Goal: Information Seeking & Learning: Learn about a topic

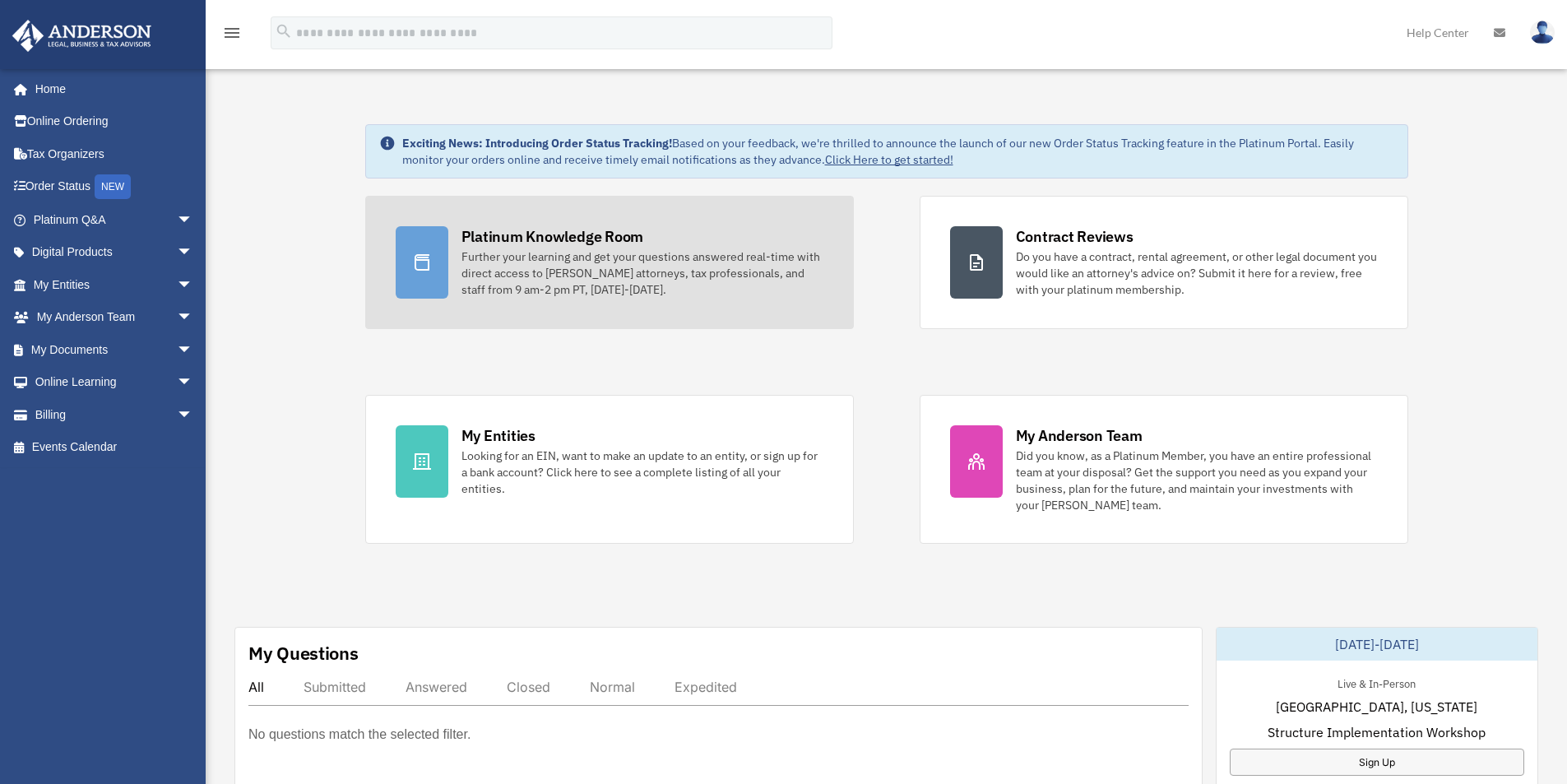
click at [420, 261] on icon at bounding box center [422, 262] width 20 height 20
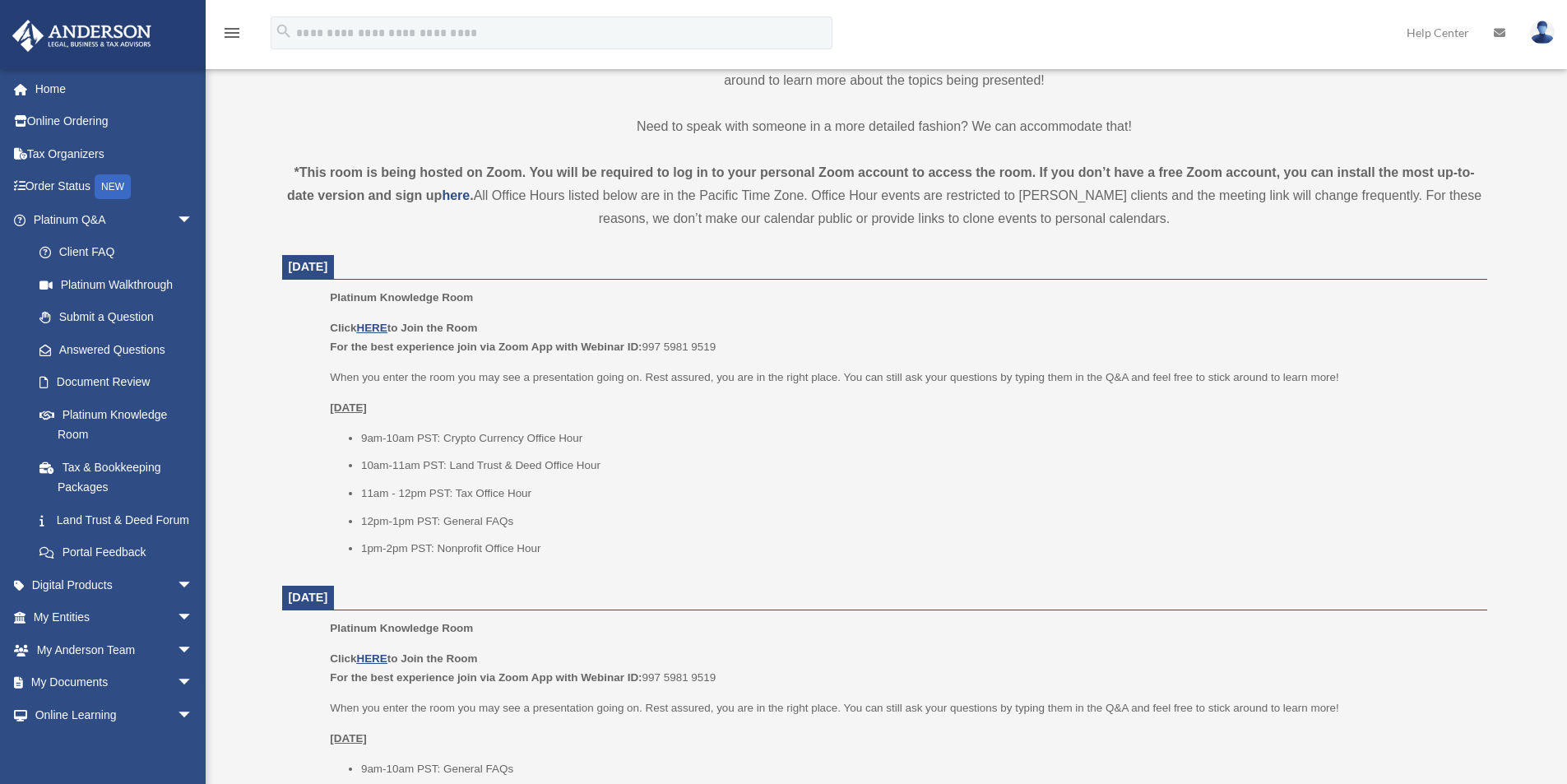
scroll to position [493, 0]
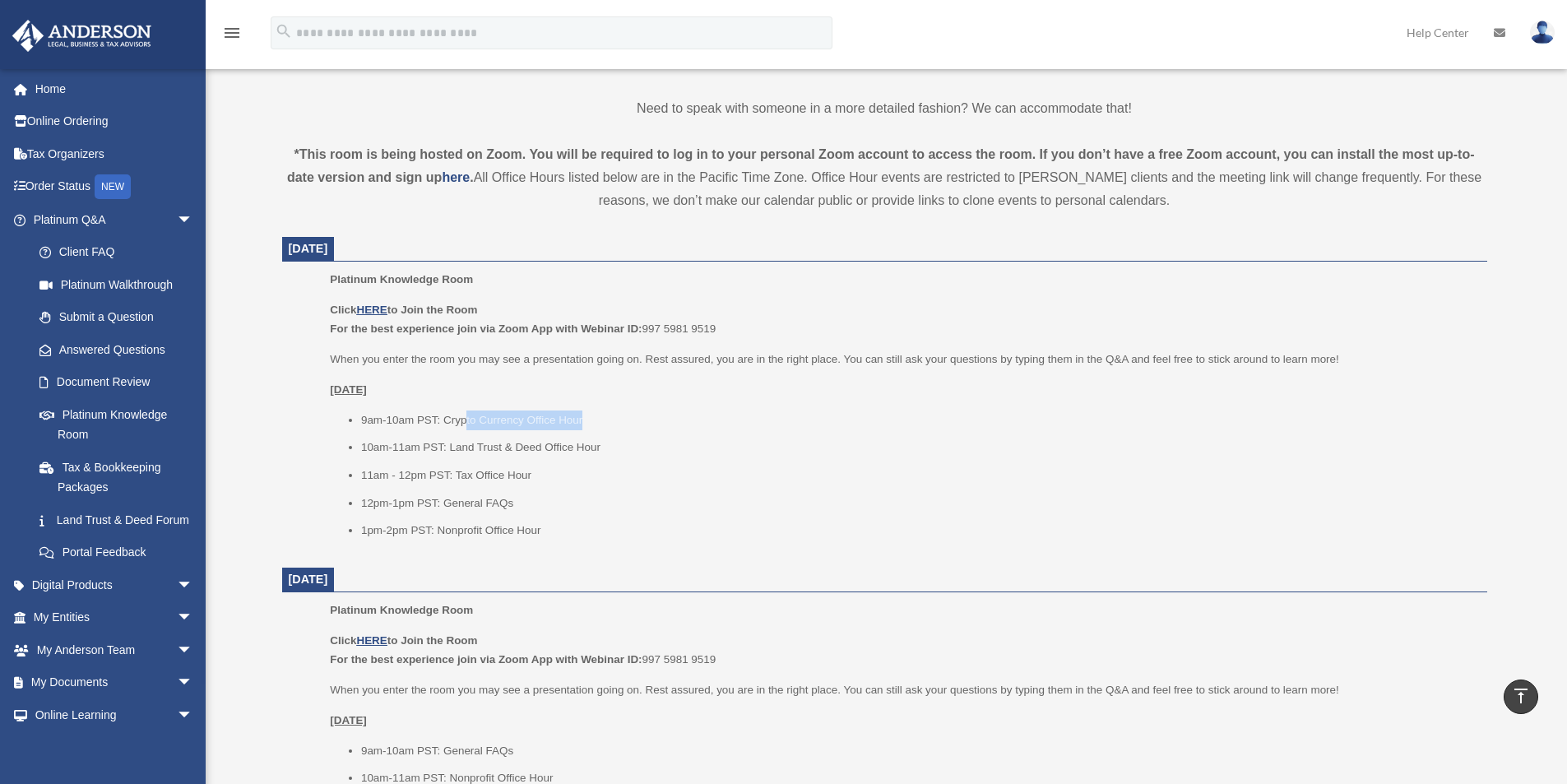
drag, startPoint x: 466, startPoint y: 421, endPoint x: 592, endPoint y: 420, distance: 126.0
click at [592, 420] on li "9am-10am PST: Crypto Currency Office Hour" at bounding box center [919, 421] width 1115 height 20
drag, startPoint x: 473, startPoint y: 446, endPoint x: 611, endPoint y: 437, distance: 138.3
click at [611, 437] on li "10am-11am PST: Land Trust & Deed Office Hour" at bounding box center [919, 447] width 1115 height 20
drag, startPoint x: 476, startPoint y: 474, endPoint x: 527, endPoint y: 479, distance: 51.2
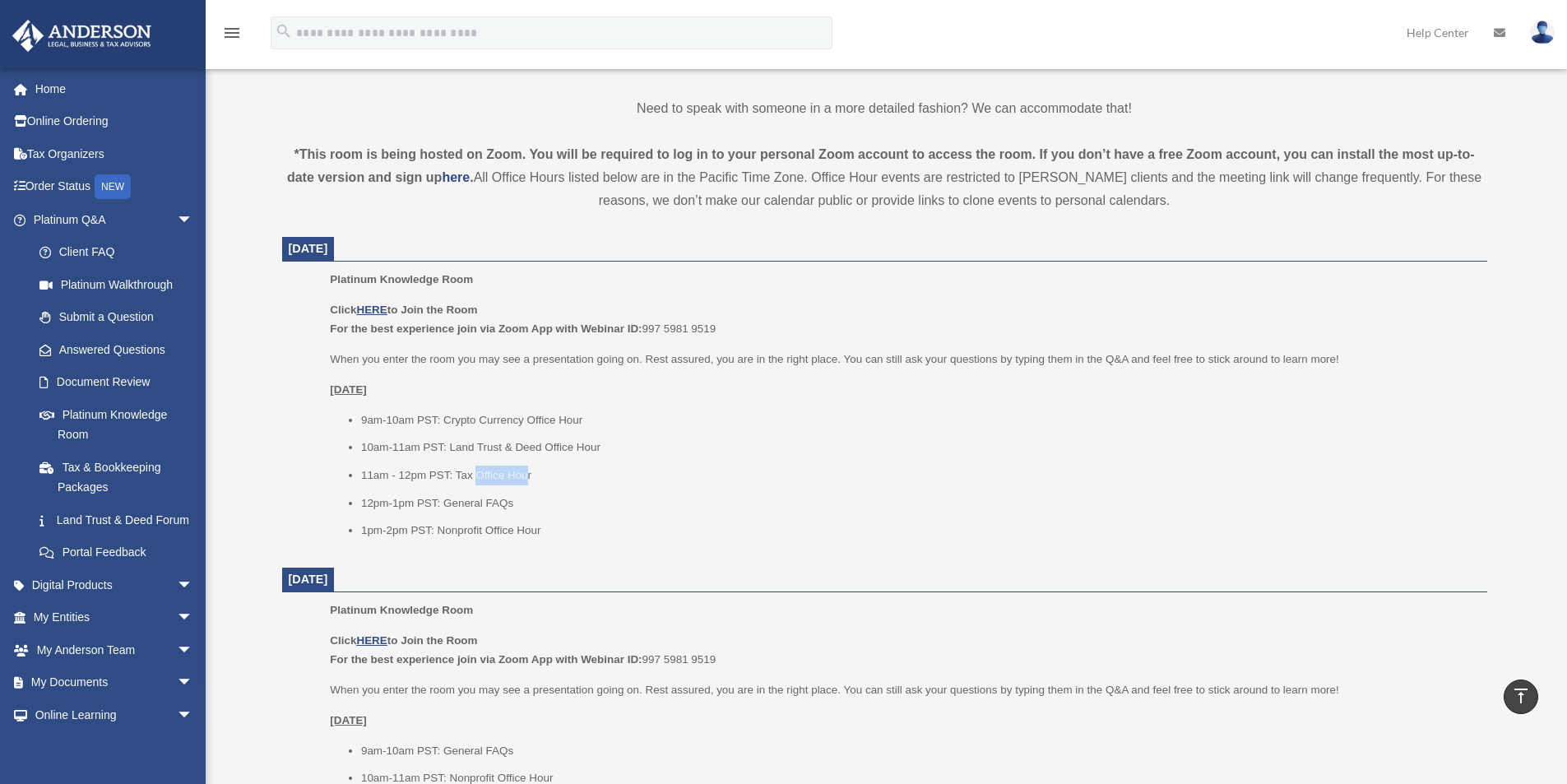
click at [527, 479] on li "11am - 12pm PST: Tax Office Hour" at bounding box center [919, 475] width 1115 height 20
click at [639, 473] on li "11am - 12pm PST: Tax Office Hour" at bounding box center [919, 475] width 1115 height 20
drag, startPoint x: 485, startPoint y: 450, endPoint x: 580, endPoint y: 442, distance: 95.3
click at [580, 442] on li "10am-11am PST: Land Trust & Deed Office Hour" at bounding box center [919, 447] width 1115 height 20
click at [378, 306] on u "HERE" at bounding box center [371, 310] width 31 height 12
